Goal: Task Accomplishment & Management: Use online tool/utility

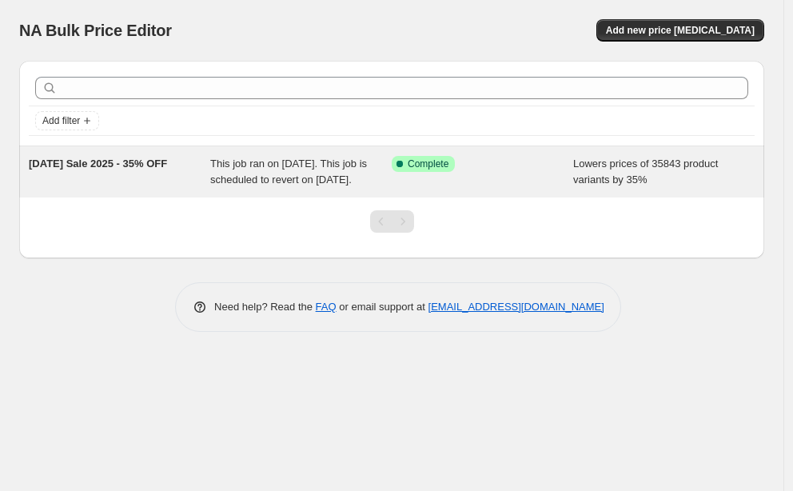
click at [379, 188] on div "This job ran on [DATE]. This job is scheduled to revert on [DATE]." at bounding box center [300, 172] width 181 height 32
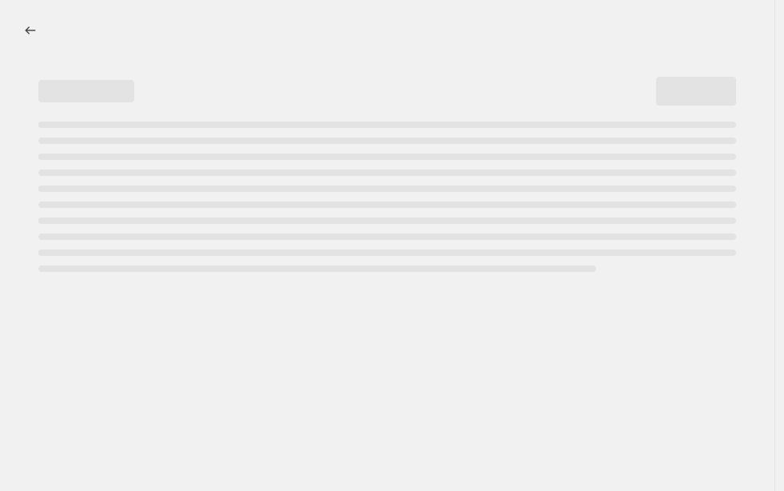
select select "percentage"
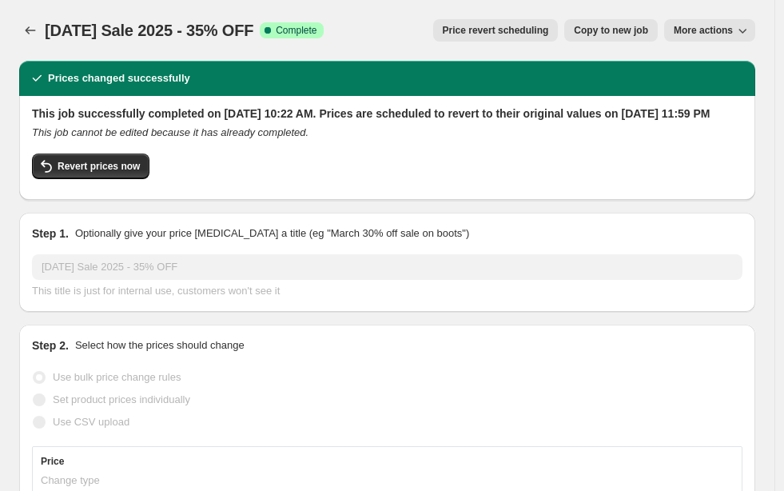
click at [733, 37] on button "More actions" at bounding box center [709, 30] width 91 height 22
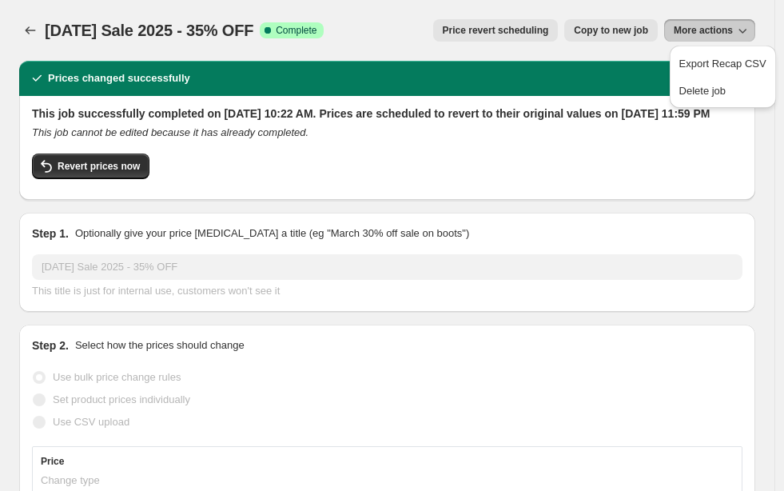
click at [641, 60] on div "[DATE] Sale 2025 - 35% OFF. This page is ready [DATE] Sale 2025 - 35% OFF Succe…" at bounding box center [387, 30] width 736 height 61
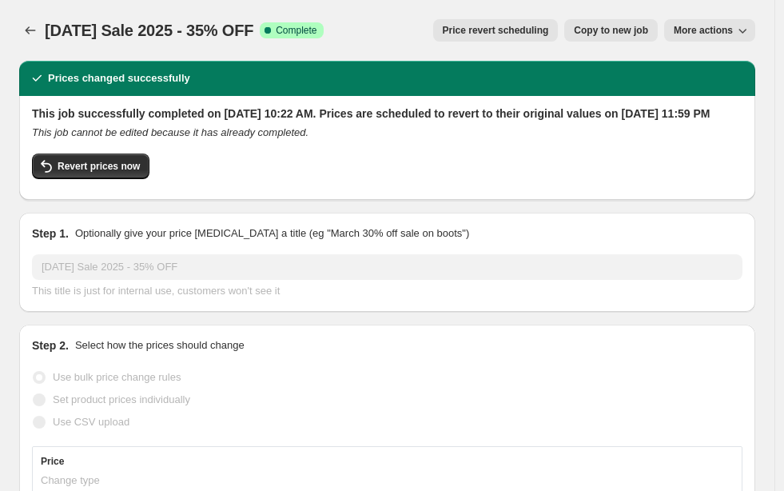
click at [525, 141] on div "This job cannot be edited because it has already completed." at bounding box center [387, 133] width 711 height 16
click at [515, 75] on div "Prices changed successfully" at bounding box center [387, 78] width 717 height 16
click at [688, 33] on span "More actions" at bounding box center [703, 30] width 59 height 13
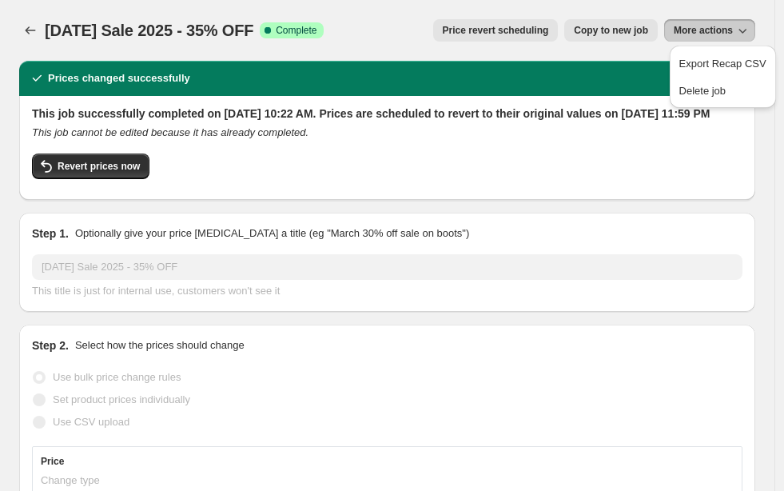
click at [648, 78] on div "Prices changed successfully" at bounding box center [387, 78] width 717 height 16
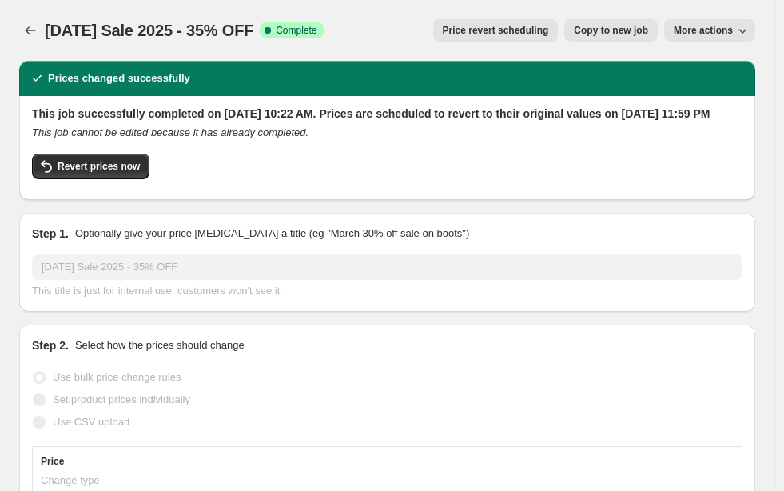
click at [528, 37] on button "Price revert scheduling" at bounding box center [496, 30] width 126 height 22
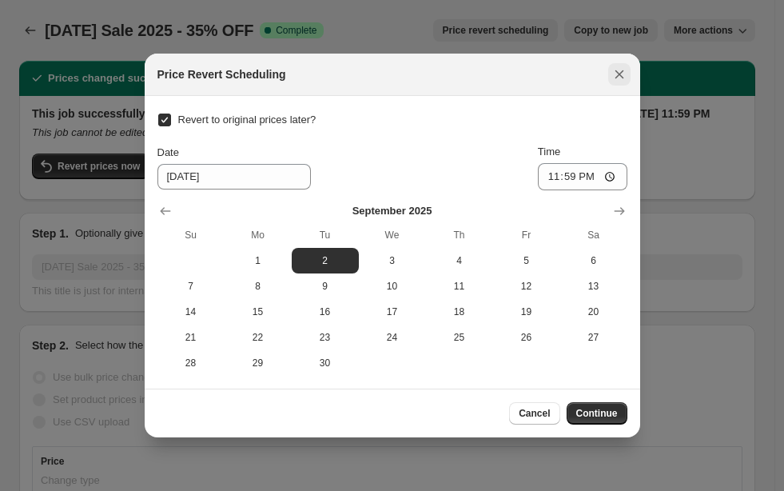
click at [625, 74] on icon "Close" at bounding box center [620, 74] width 16 height 16
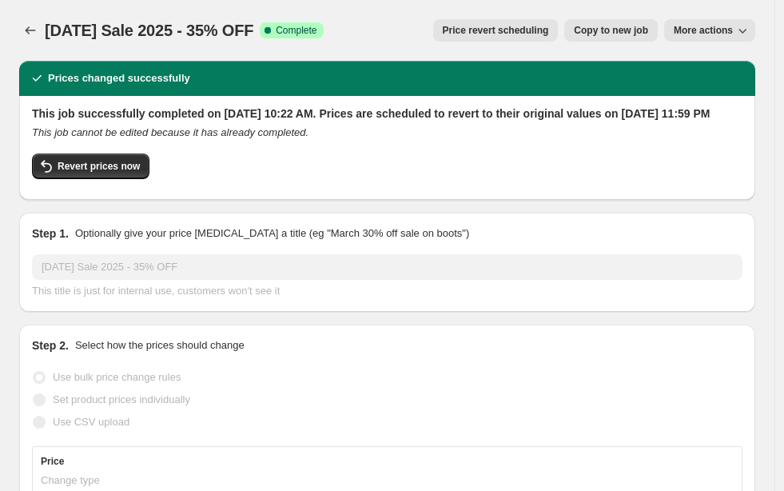
click at [619, 38] on button "Copy to new job" at bounding box center [611, 30] width 94 height 22
select select "percentage"
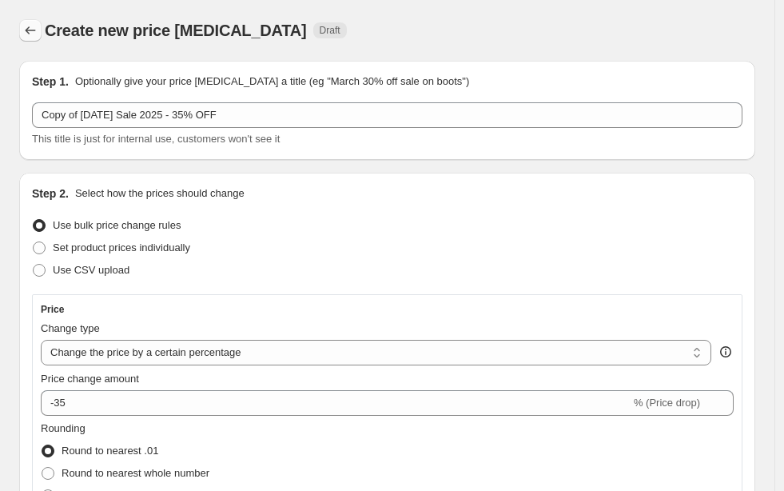
click at [32, 32] on icon "Price change jobs" at bounding box center [30, 30] width 16 height 16
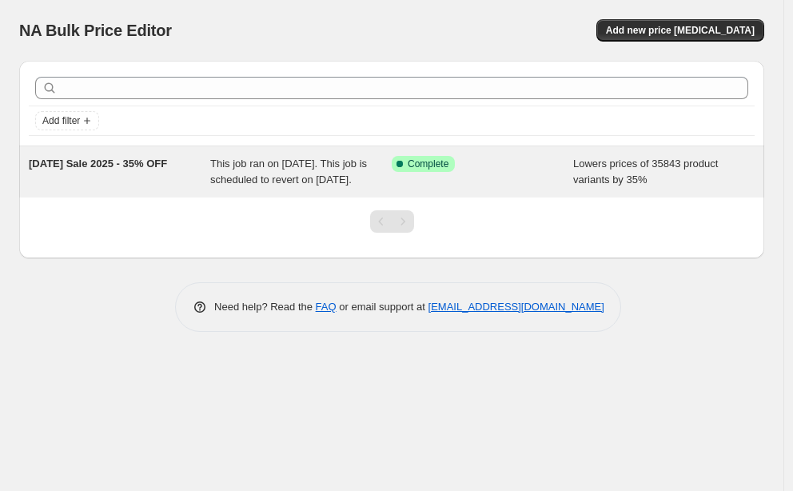
click at [293, 168] on span "This job ran on [DATE]. This job is scheduled to revert on [DATE]." at bounding box center [288, 171] width 157 height 28
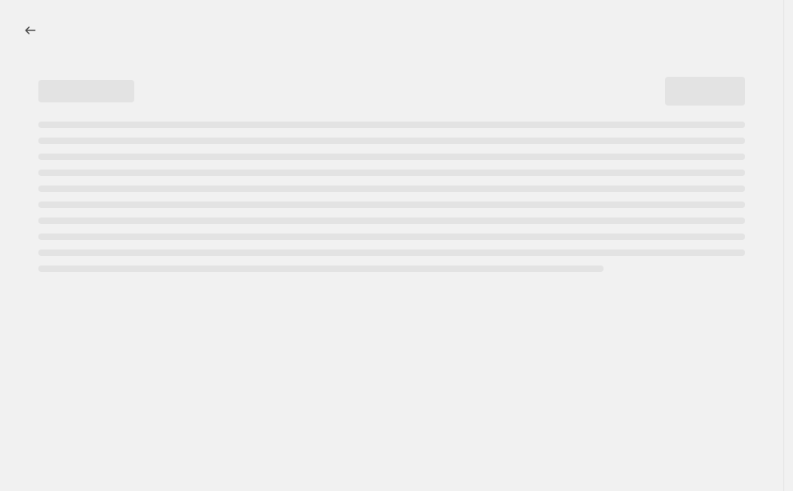
select select "percentage"
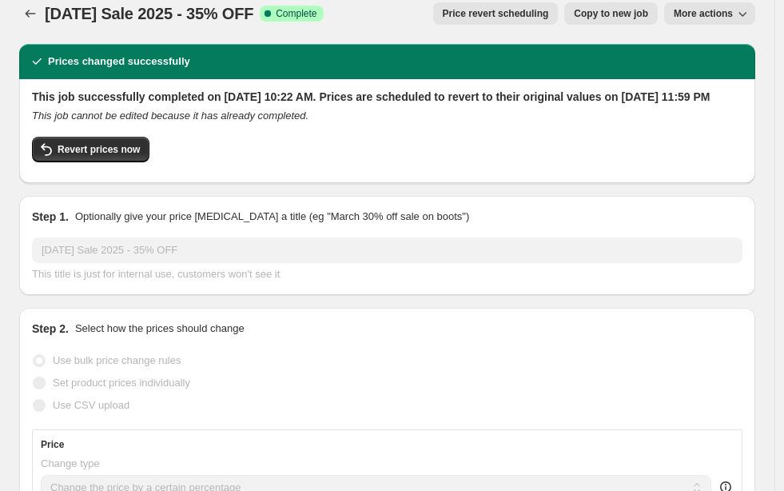
scroll to position [18, 0]
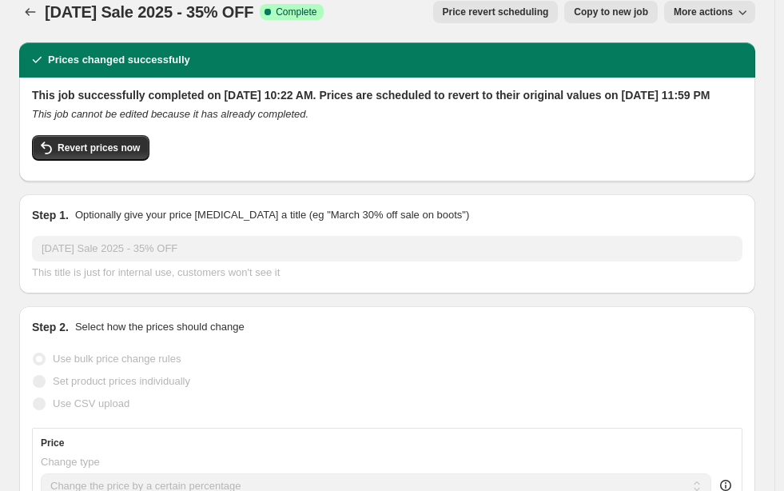
click at [317, 13] on span "Complete" at bounding box center [296, 12] width 41 height 13
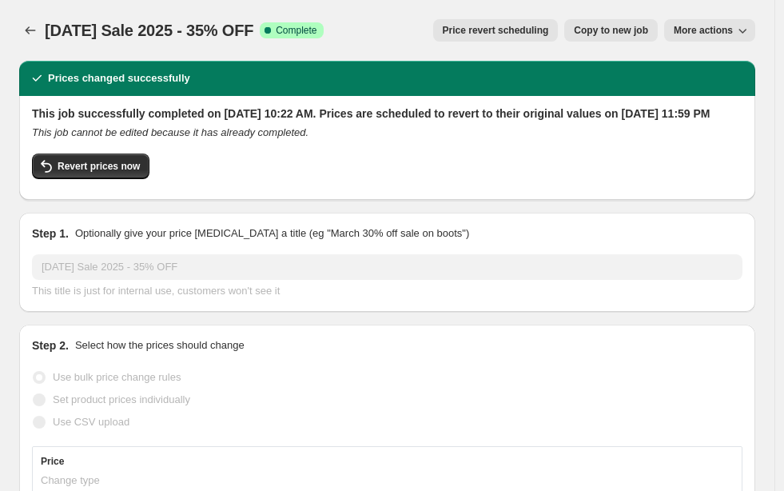
scroll to position [0, 0]
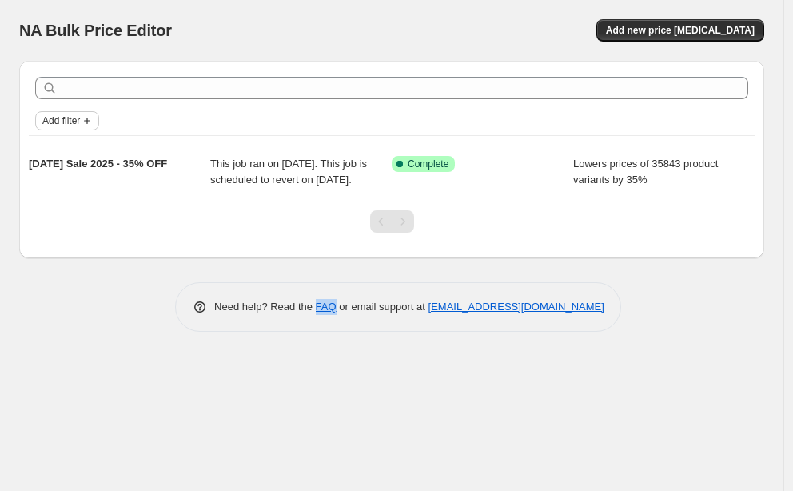
click at [88, 123] on icon "Add filter" at bounding box center [87, 120] width 13 height 13
click at [85, 151] on span "Job status" at bounding box center [67, 152] width 47 height 12
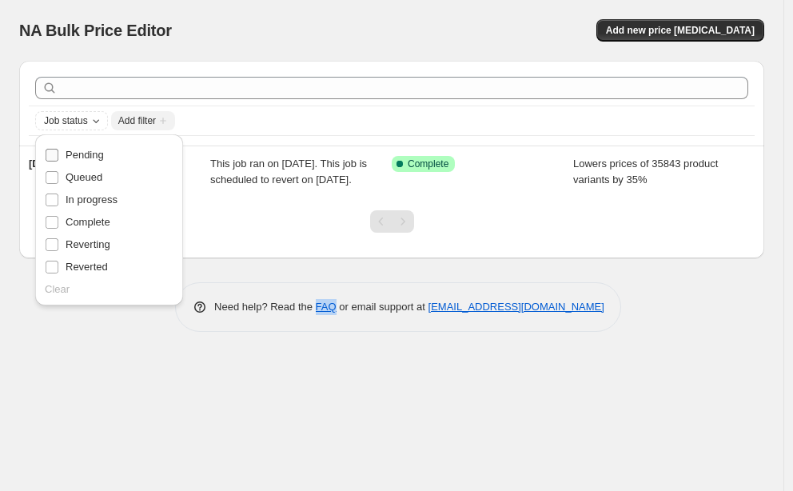
click at [52, 153] on input "Pending" at bounding box center [52, 155] width 13 height 13
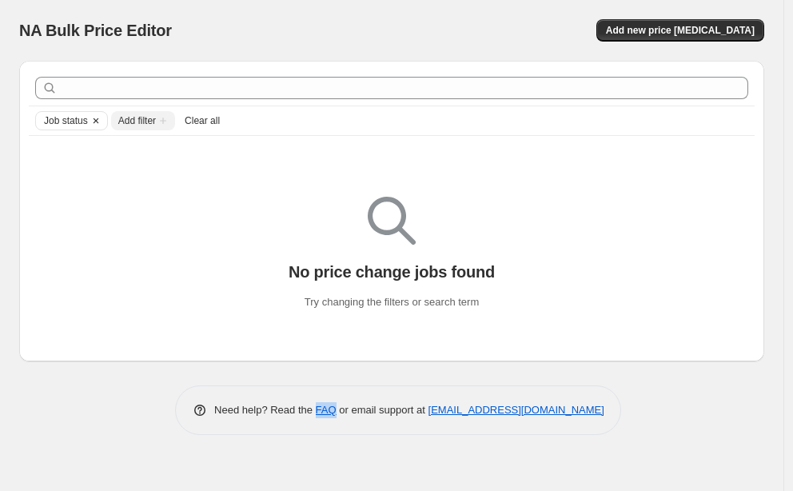
click at [102, 121] on icon "Clear" at bounding box center [96, 120] width 13 height 13
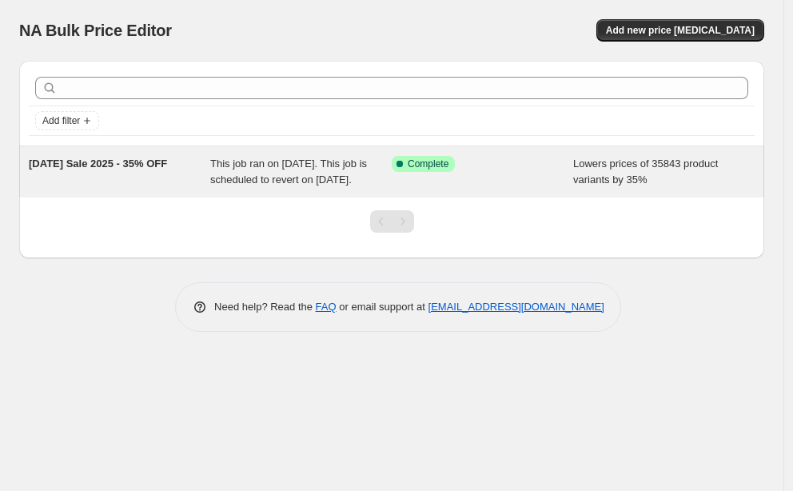
click at [120, 183] on div "[DATE] Sale 2025 - 35% OFF" at bounding box center [119, 172] width 181 height 32
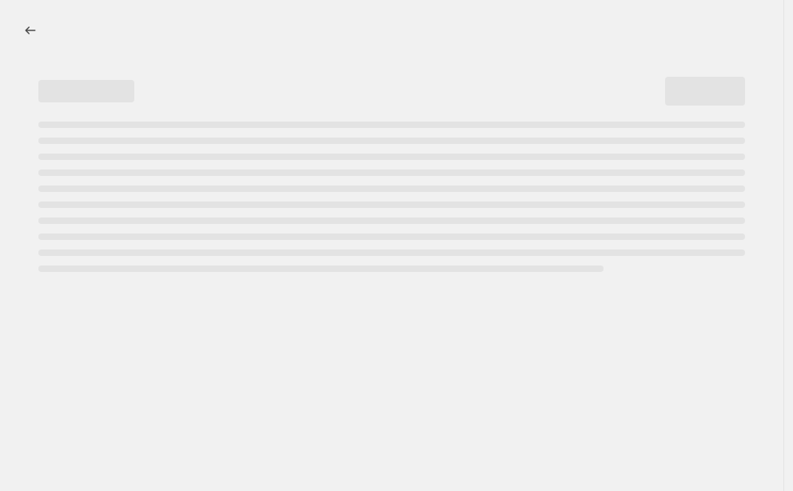
select select "percentage"
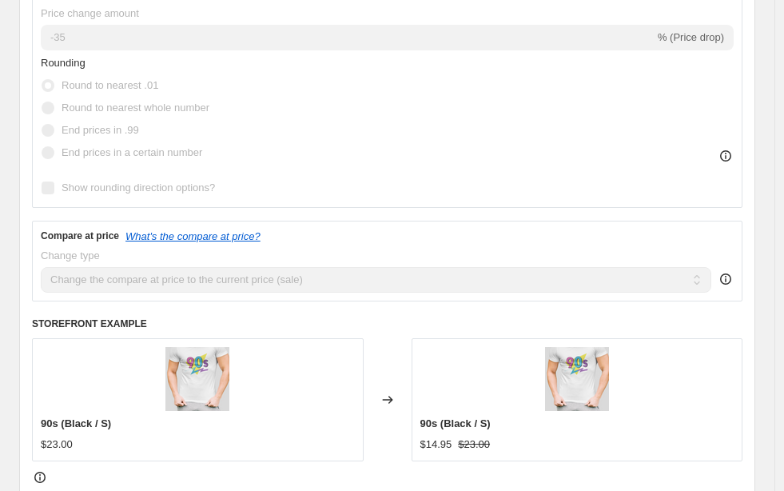
scroll to position [550, 0]
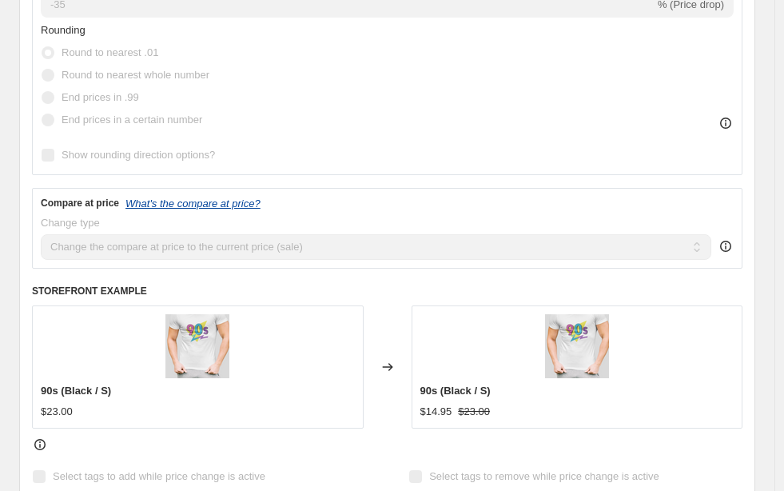
click at [170, 209] on icon "What's the compare at price?" at bounding box center [193, 203] width 135 height 12
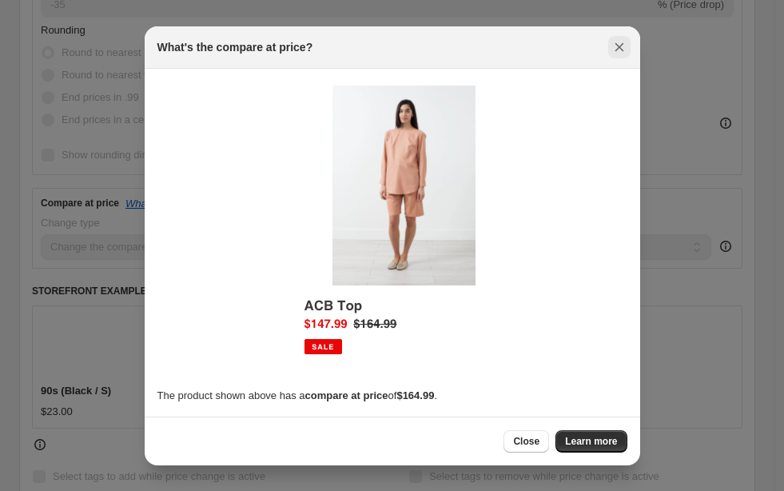
click at [620, 52] on icon "Close" at bounding box center [620, 47] width 16 height 16
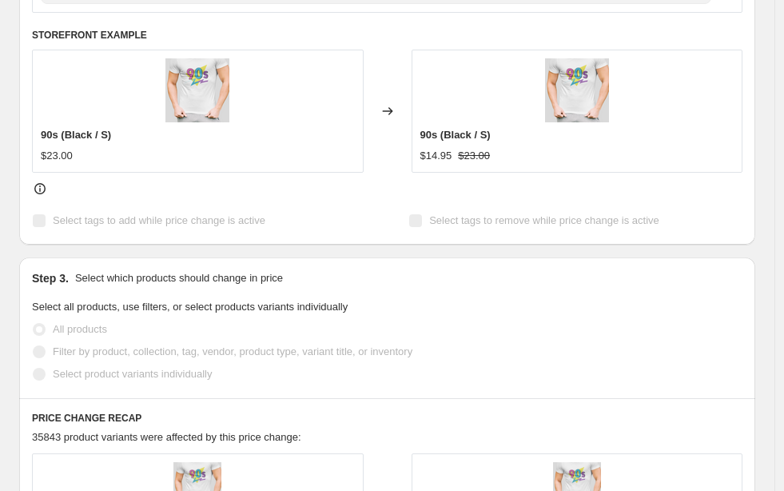
click at [515, 164] on div "$14.95 $23.00" at bounding box center [577, 156] width 314 height 16
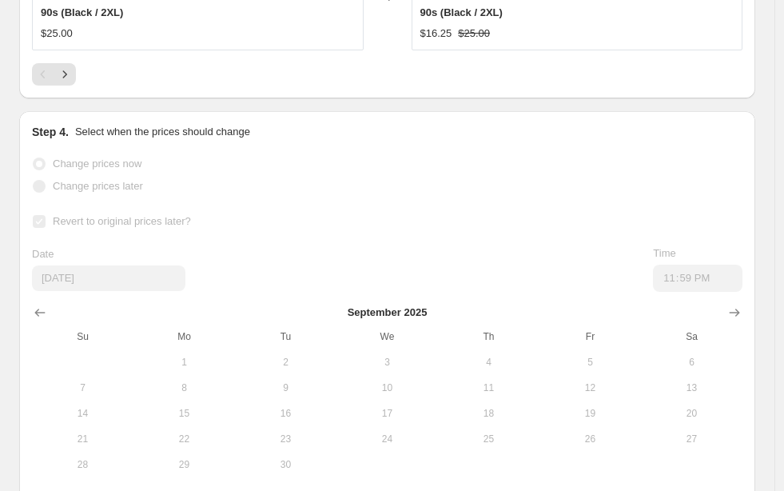
click at [393, 167] on div "Step 4. Select when the prices should change Change prices now Change prices la…" at bounding box center [387, 315] width 711 height 382
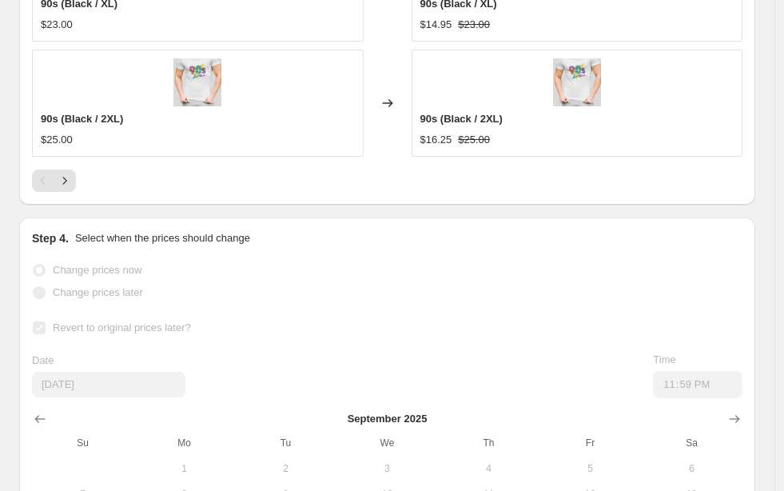
scroll to position [1670, 0]
click at [66, 186] on icon "Next" at bounding box center [65, 182] width 4 height 7
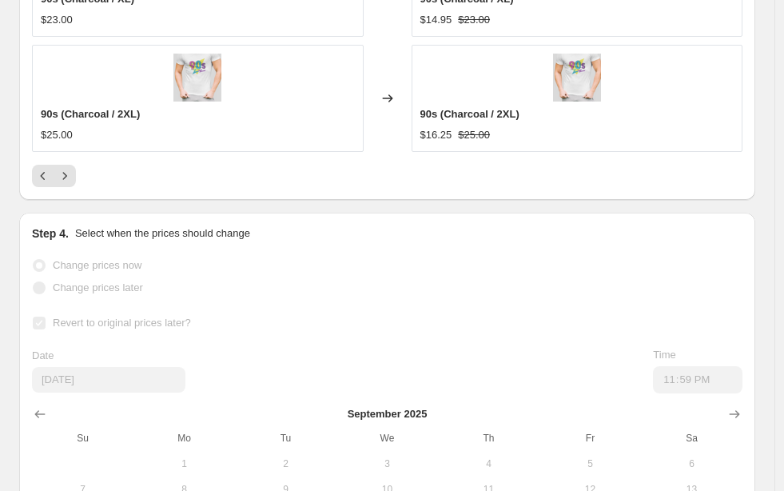
scroll to position [1683, 0]
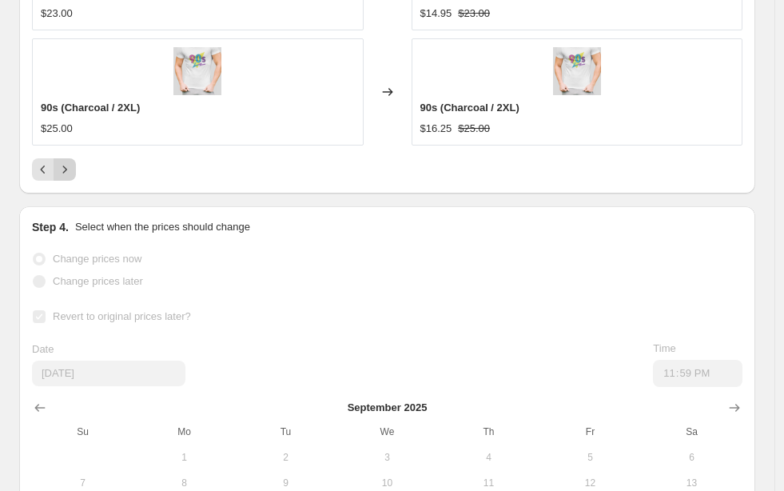
click at [66, 177] on icon "Next" at bounding box center [65, 169] width 16 height 16
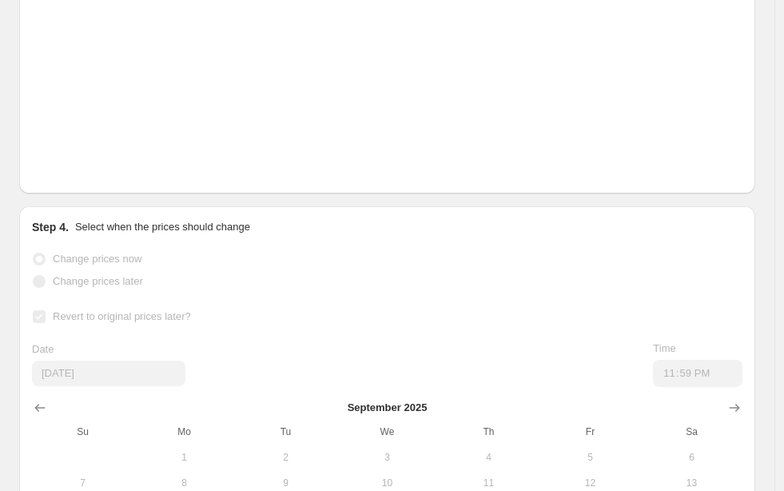
click at [66, 177] on icon "Next" at bounding box center [65, 169] width 16 height 16
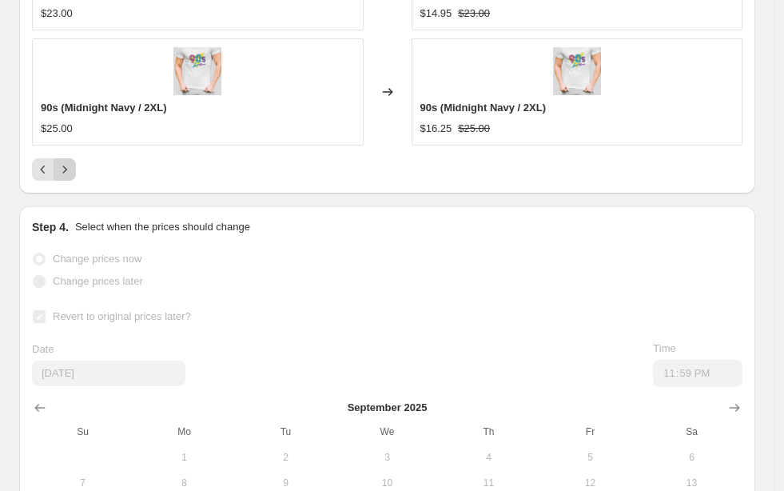
click at [70, 177] on icon "Next" at bounding box center [65, 169] width 16 height 16
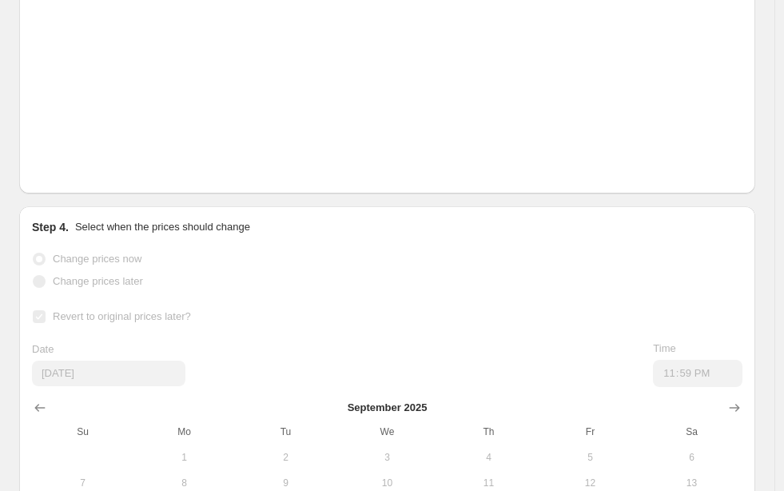
click at [70, 177] on icon "Next" at bounding box center [65, 169] width 16 height 16
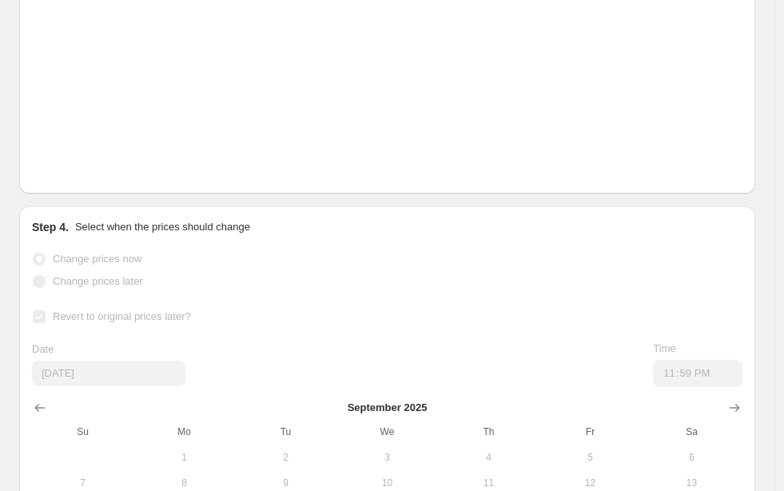
click at [70, 177] on icon "Next" at bounding box center [65, 169] width 16 height 16
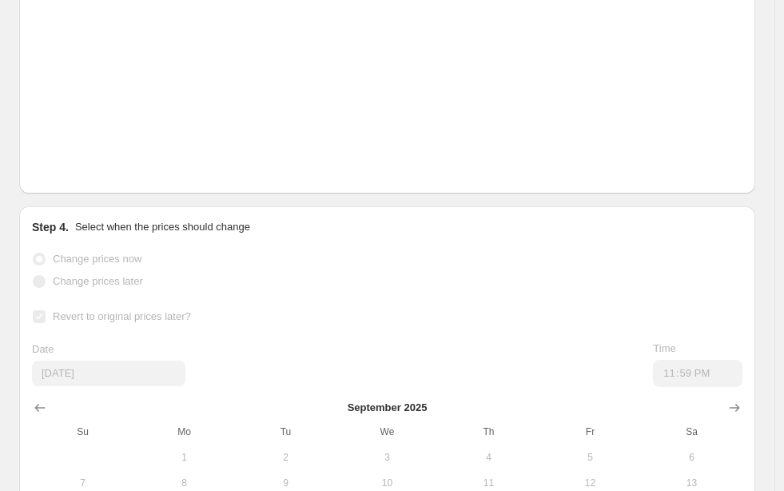
click at [70, 177] on icon "Next" at bounding box center [65, 169] width 16 height 16
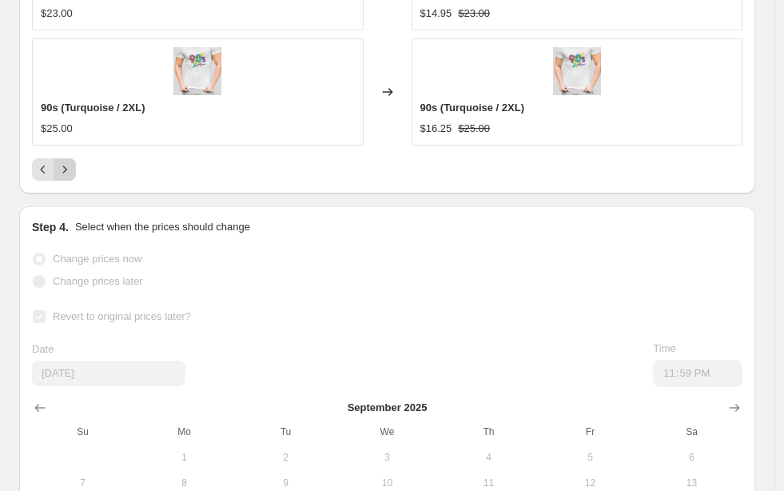
click at [70, 177] on icon "Next" at bounding box center [65, 169] width 16 height 16
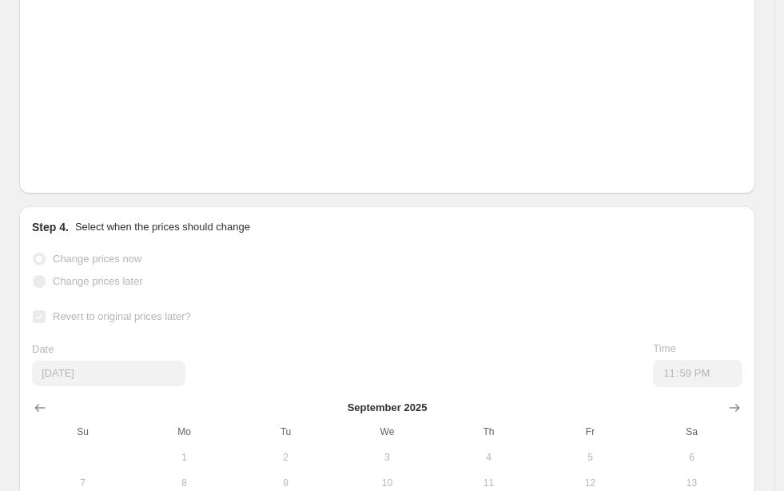
click at [70, 177] on icon "Next" at bounding box center [65, 169] width 16 height 16
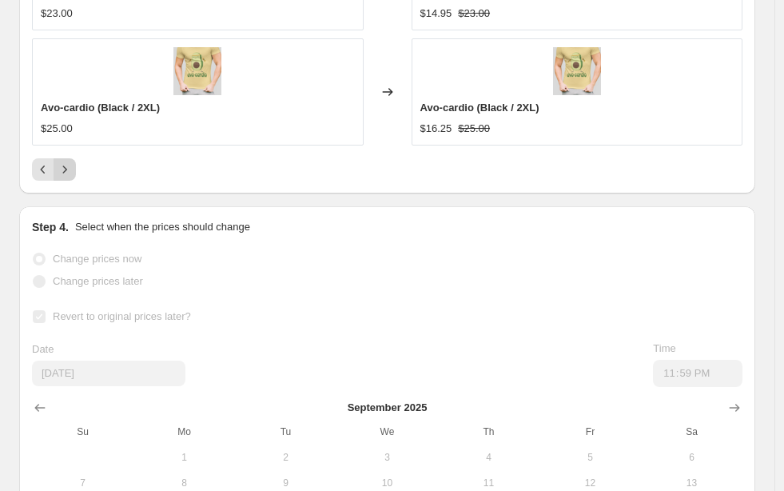
click at [70, 177] on icon "Next" at bounding box center [65, 169] width 16 height 16
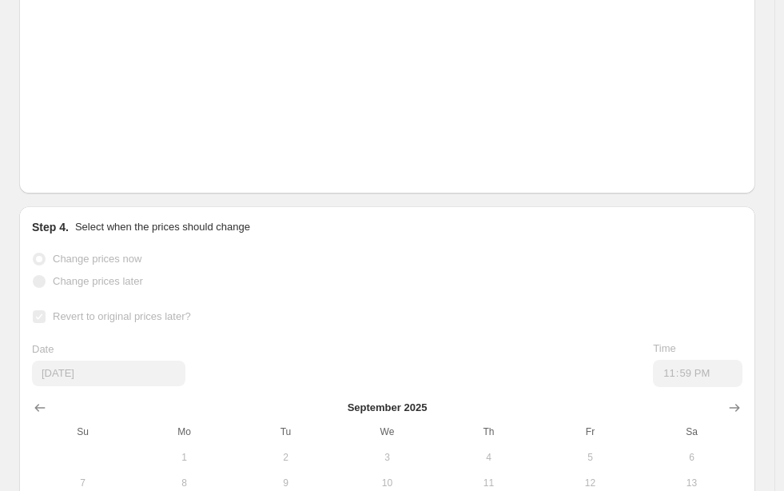
click at [70, 177] on icon "Next" at bounding box center [65, 169] width 16 height 16
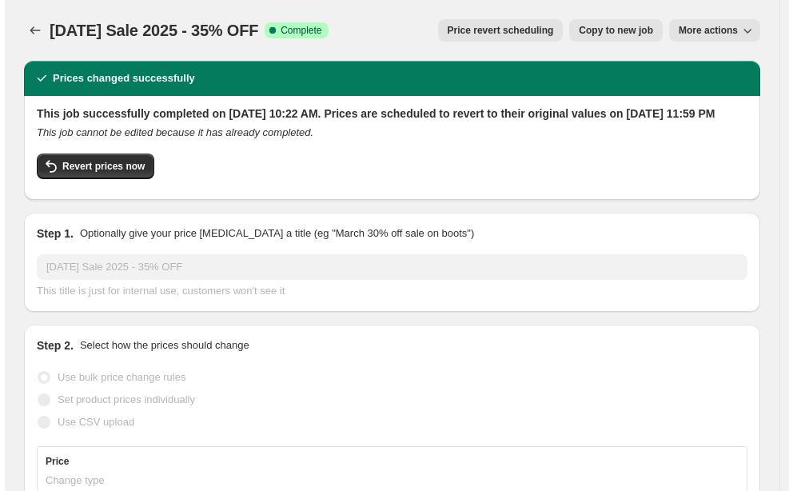
scroll to position [0, 0]
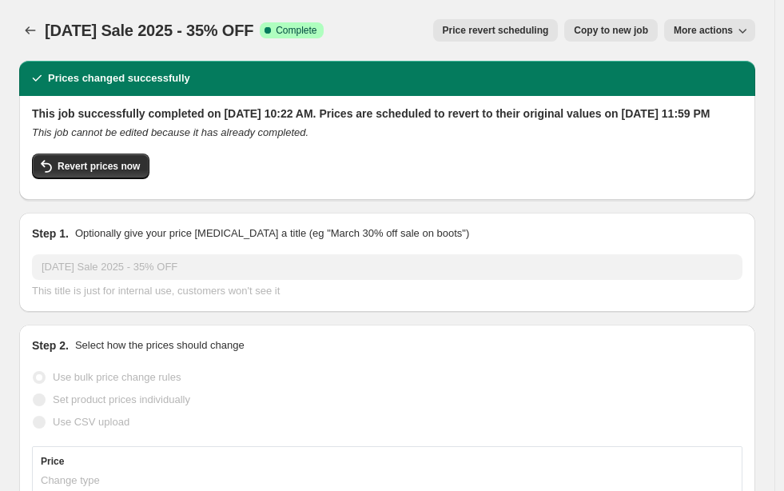
click at [718, 34] on span "More actions" at bounding box center [703, 30] width 59 height 13
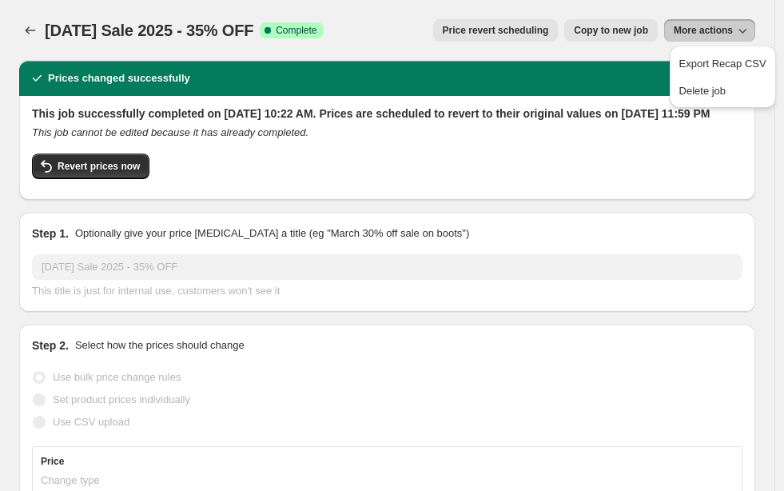
click at [683, 8] on div "[DATE] Sale 2025 - 35% OFF. This page is ready [DATE] Sale 2025 - 35% OFF Succe…" at bounding box center [387, 30] width 736 height 61
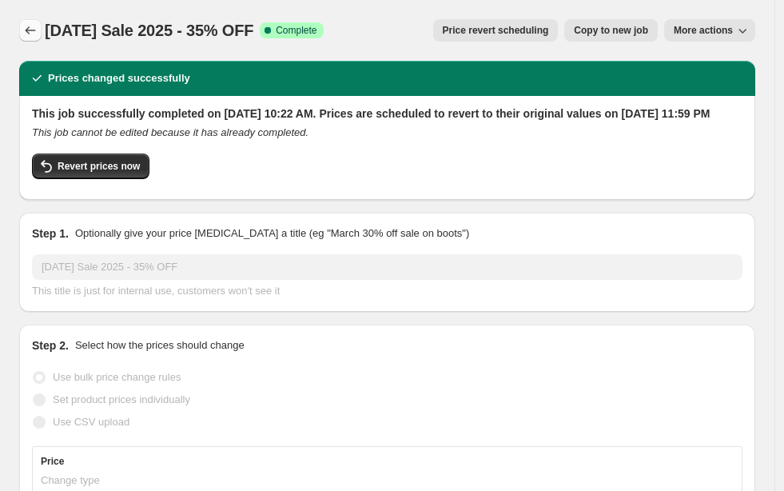
click at [30, 22] on button "Price change jobs" at bounding box center [30, 30] width 22 height 22
